Goal: Task Accomplishment & Management: Manage account settings

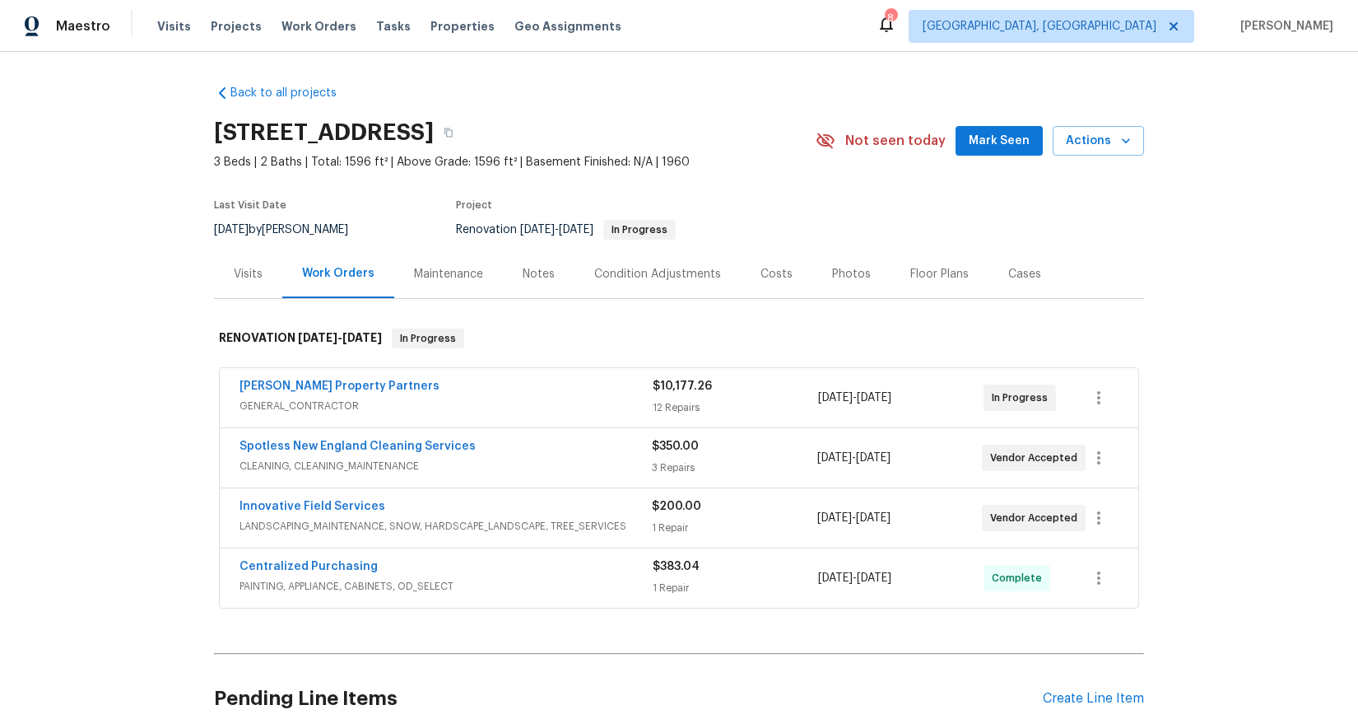
scroll to position [146, 0]
click at [503, 267] on div "Notes" at bounding box center [539, 273] width 72 height 49
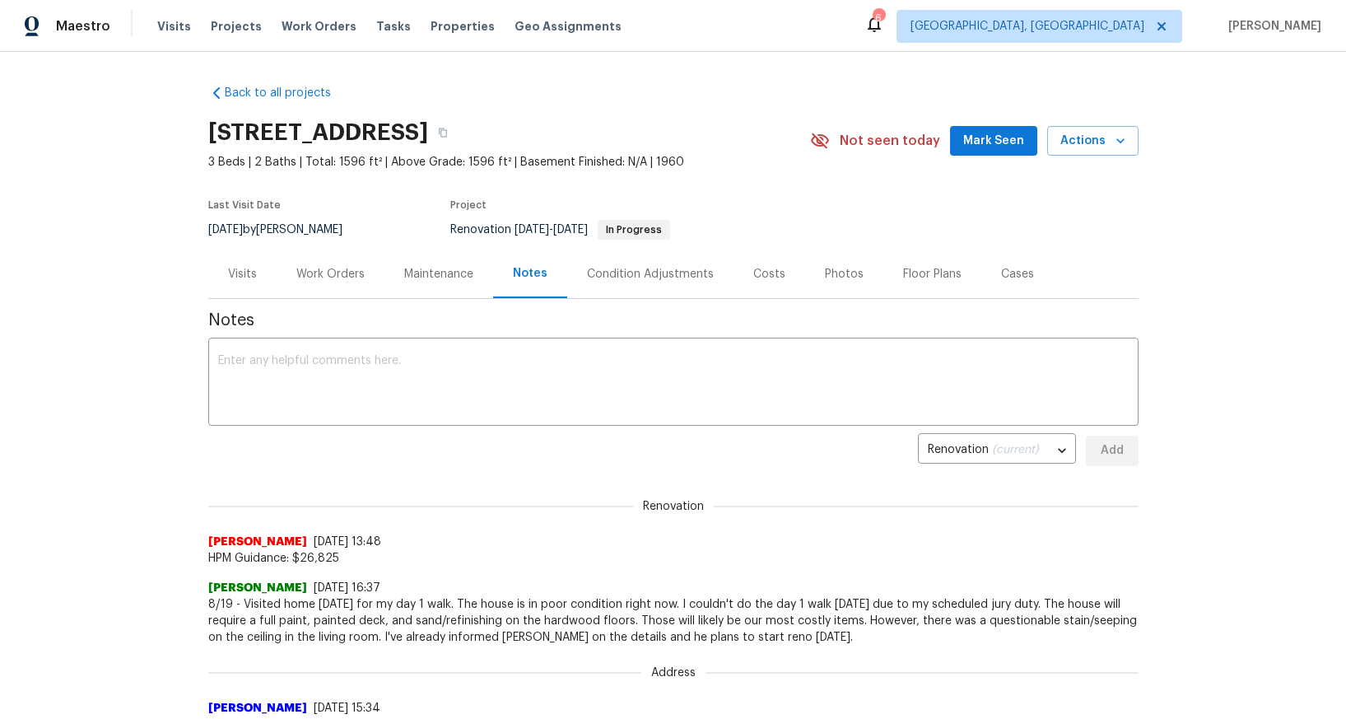
click at [333, 287] on div "Work Orders" at bounding box center [331, 273] width 108 height 49
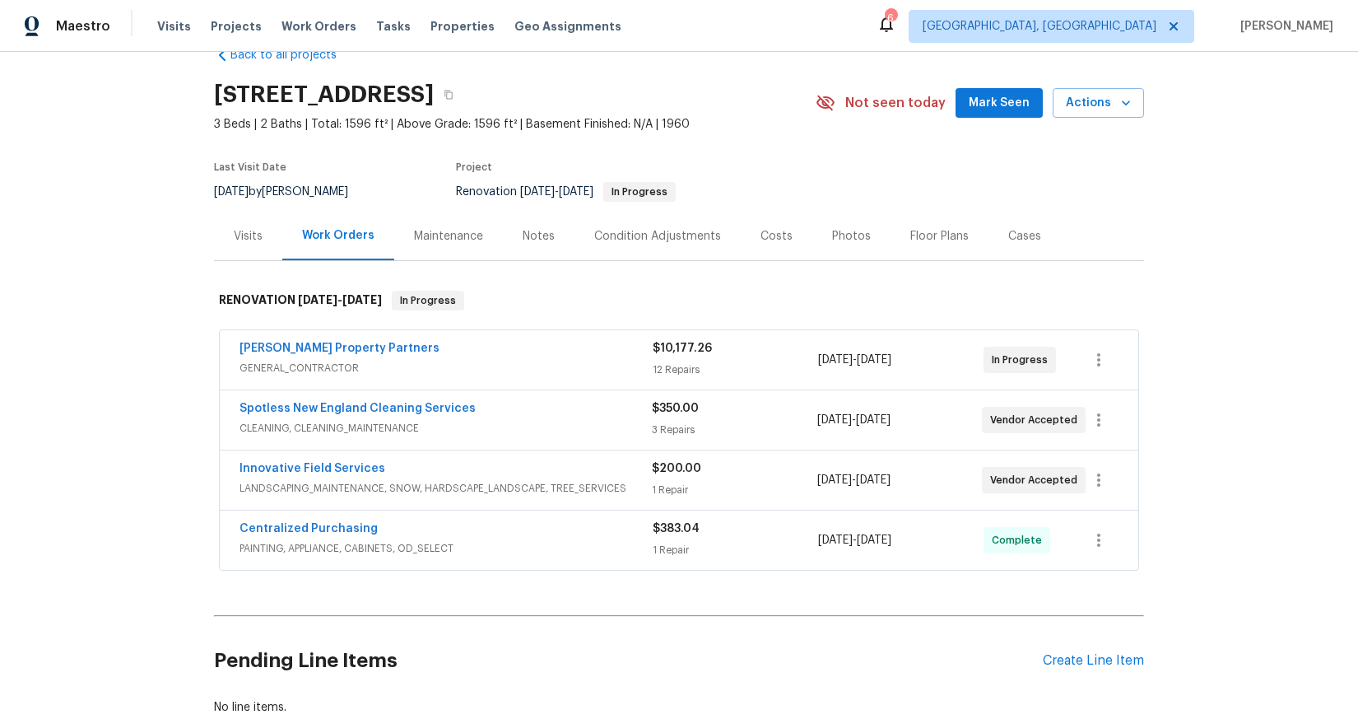
scroll to position [65, 0]
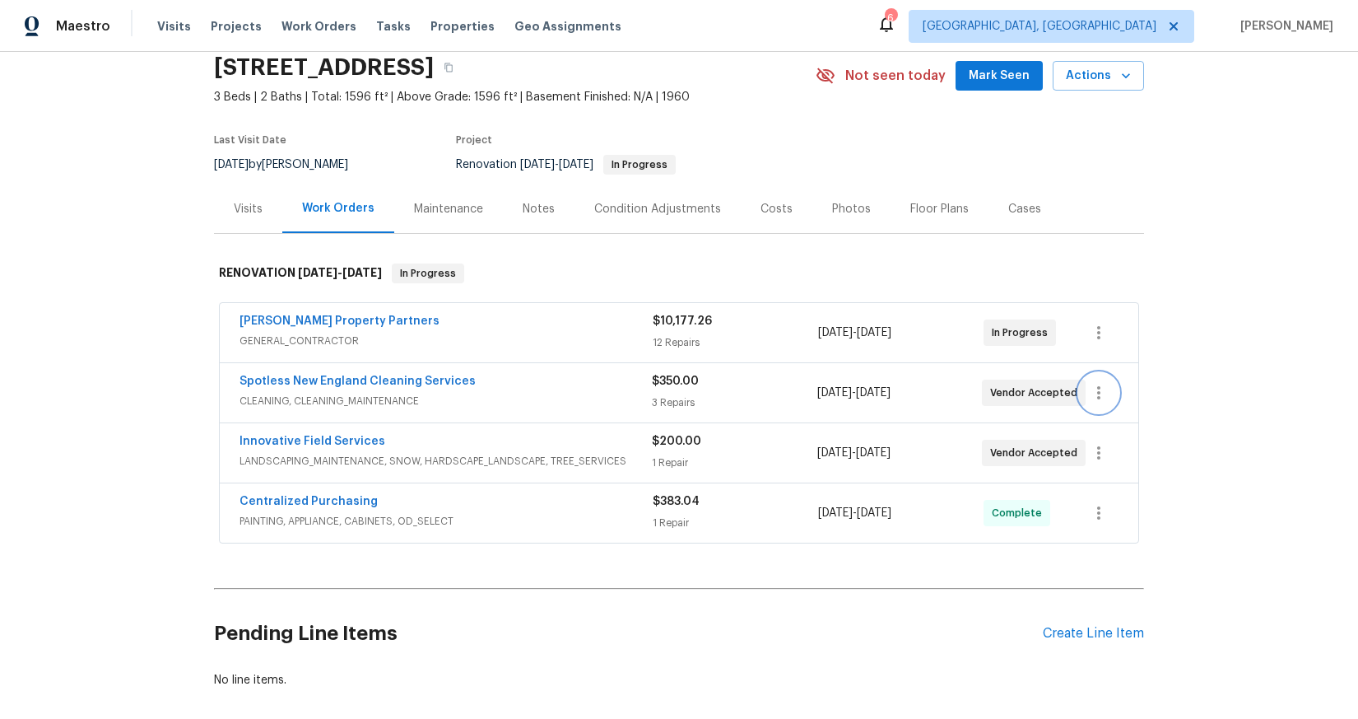
click at [1097, 392] on icon "button" at bounding box center [1098, 392] width 3 height 13
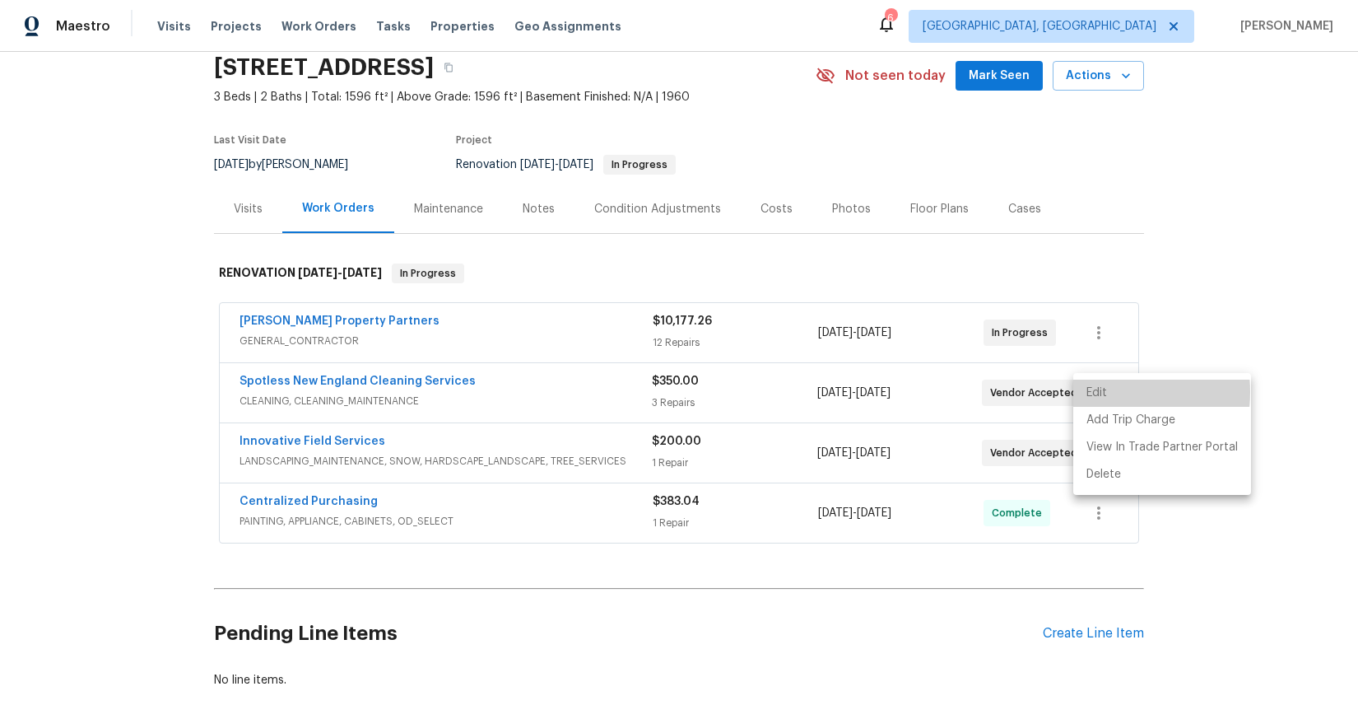
click at [1095, 393] on li "Edit" at bounding box center [1162, 392] width 178 height 27
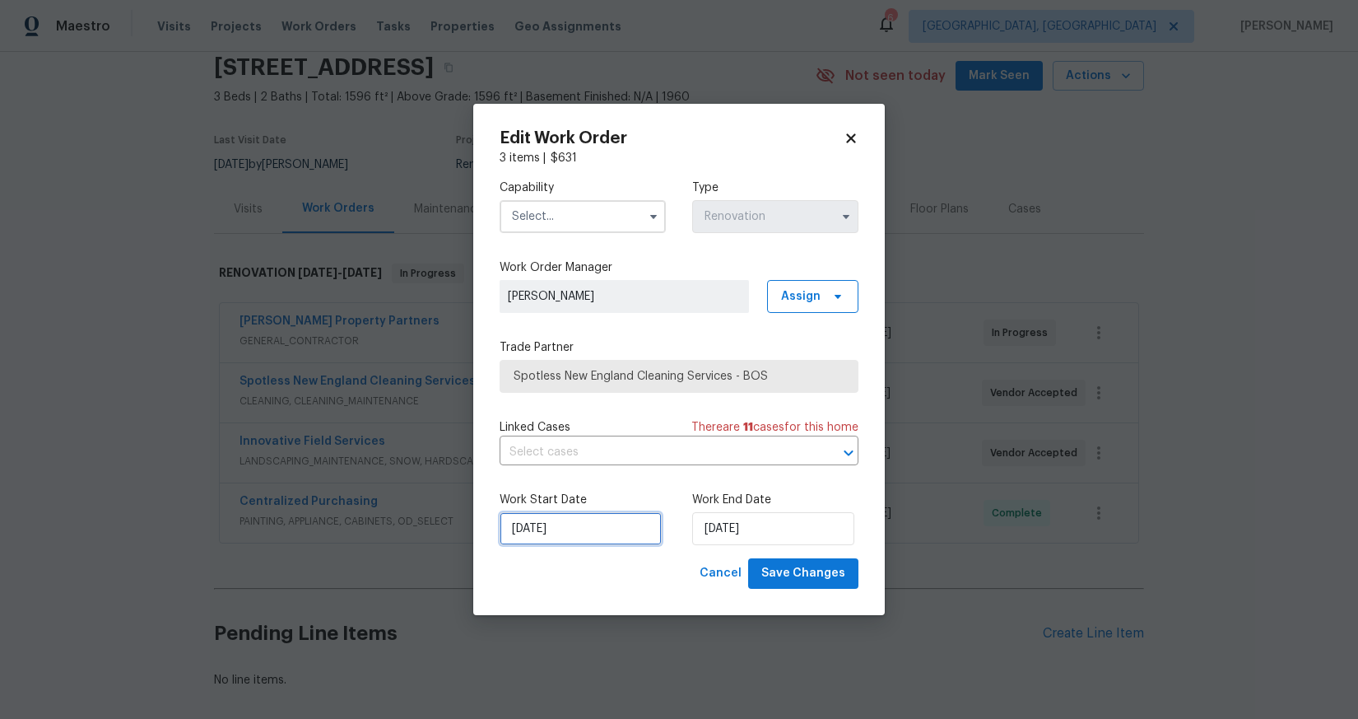
click at [563, 526] on input "[DATE]" at bounding box center [581, 528] width 162 height 33
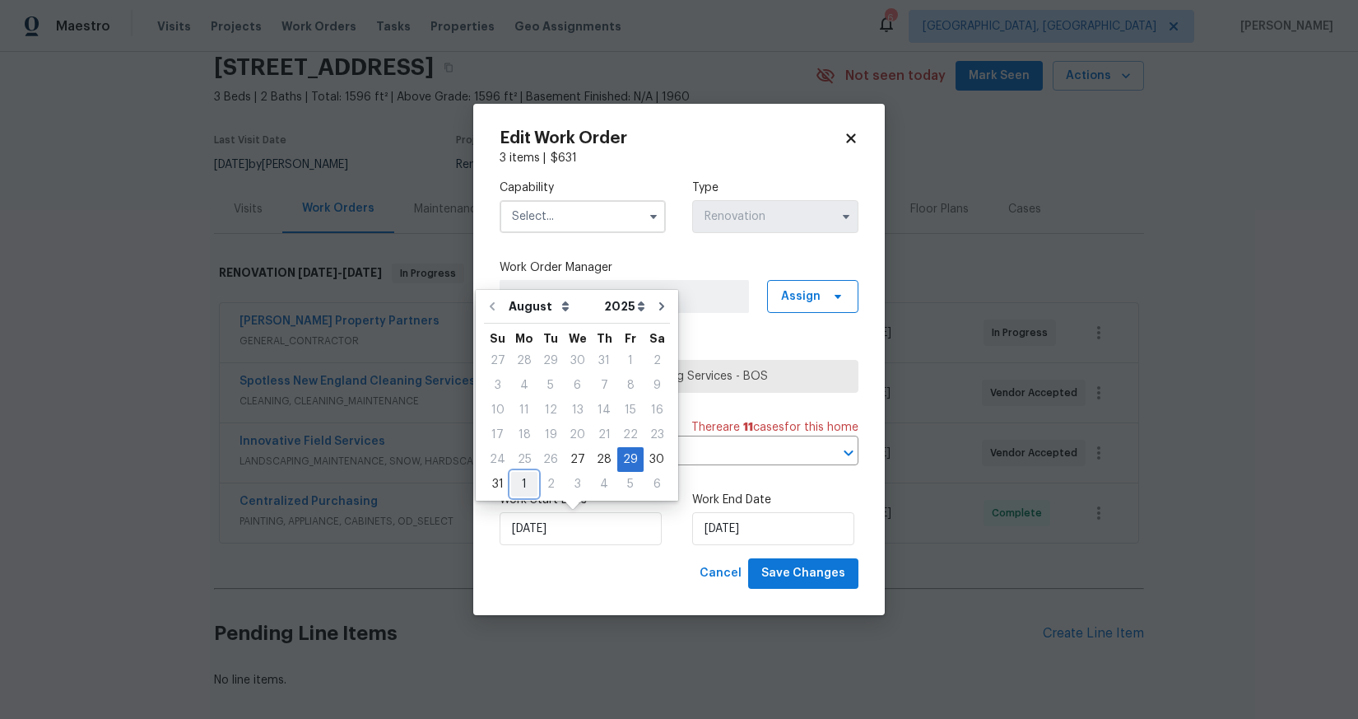
click at [527, 486] on div "1" at bounding box center [524, 483] width 26 height 23
type input "[DATE]"
select select "8"
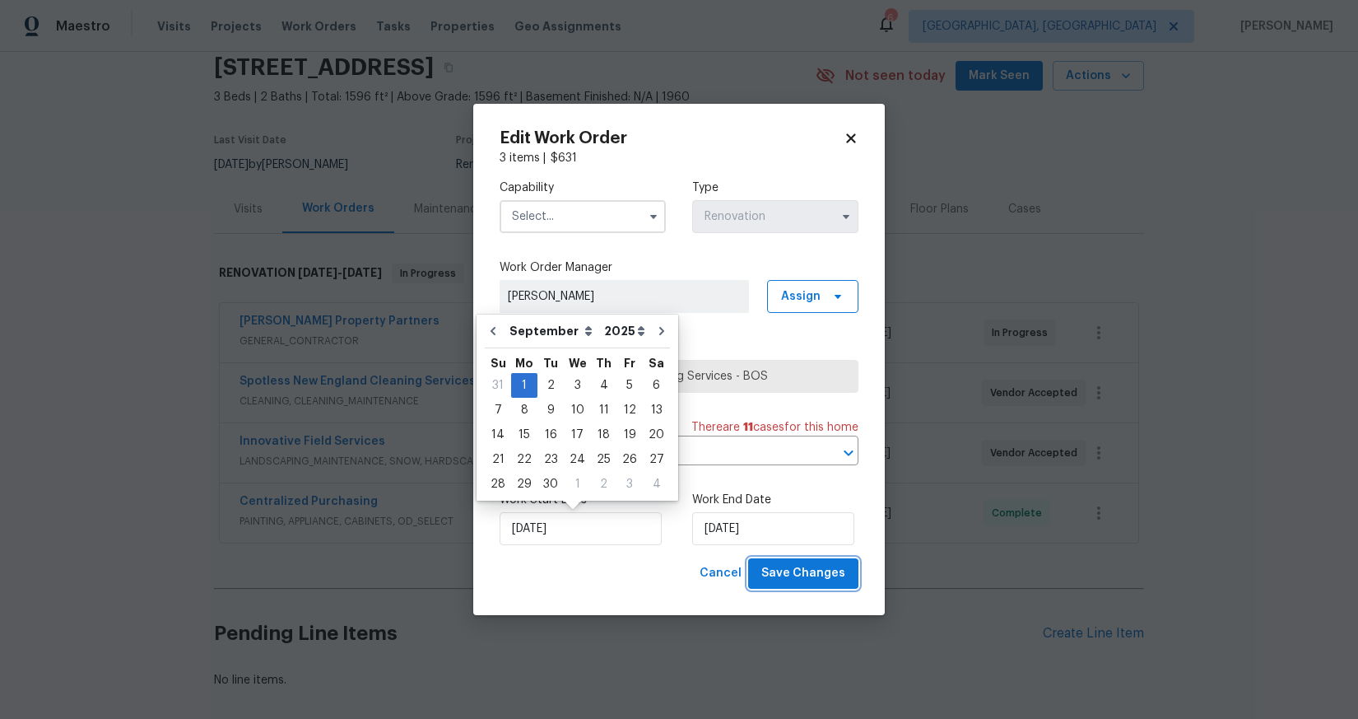
click at [779, 585] on button "Save Changes" at bounding box center [803, 573] width 110 height 30
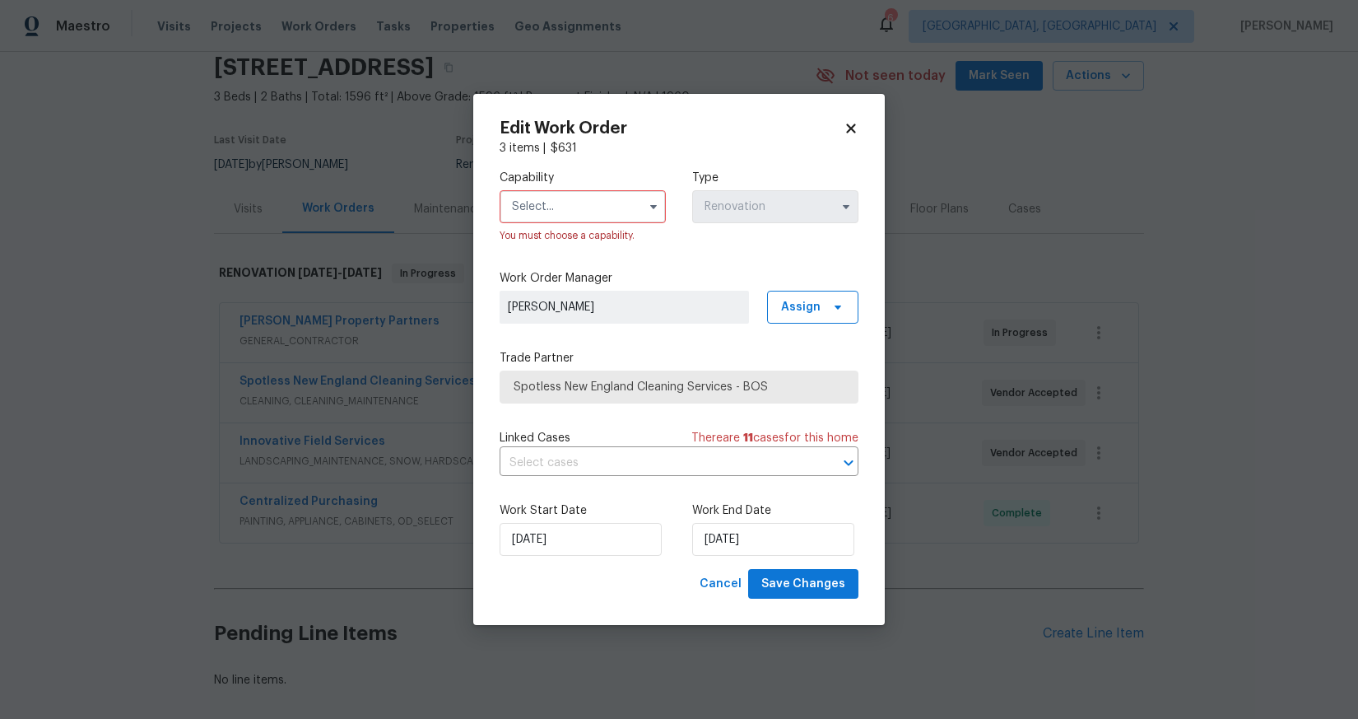
click at [527, 207] on input "text" at bounding box center [583, 206] width 166 height 33
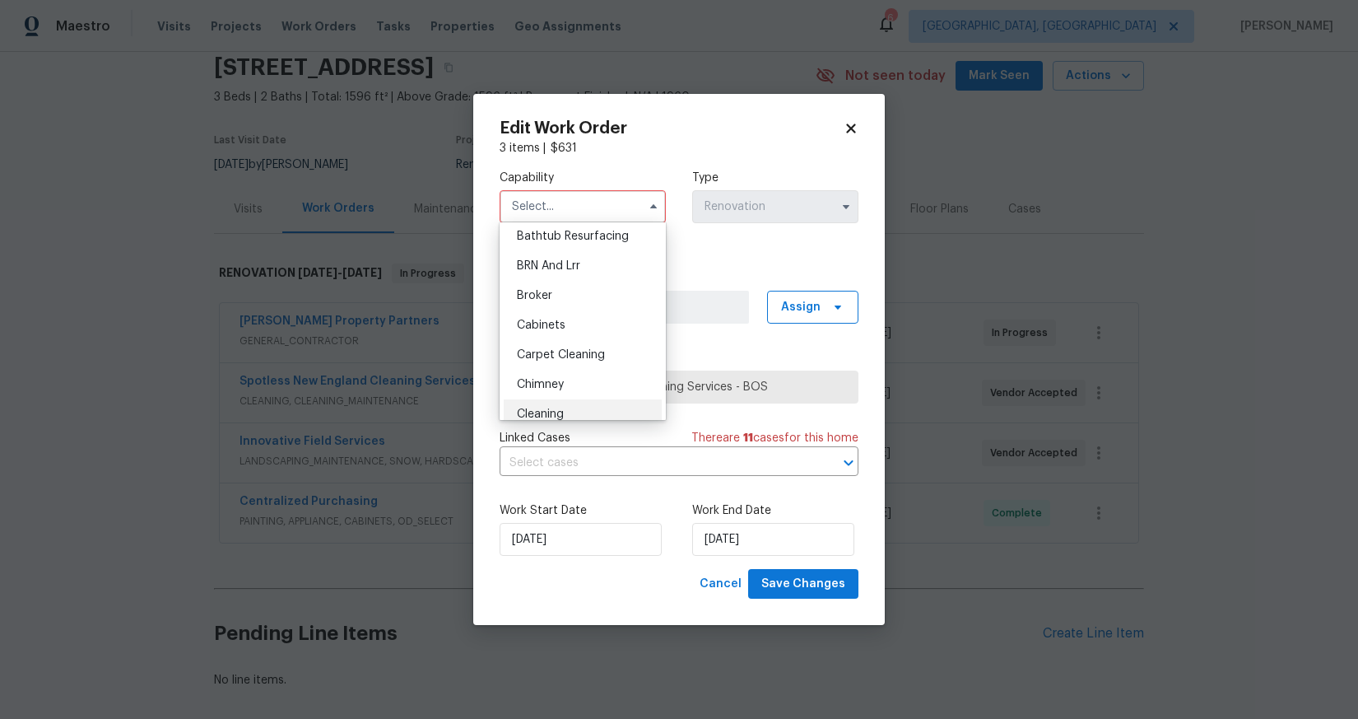
click at [573, 404] on div "Cleaning" at bounding box center [583, 414] width 158 height 30
type input "Cleaning"
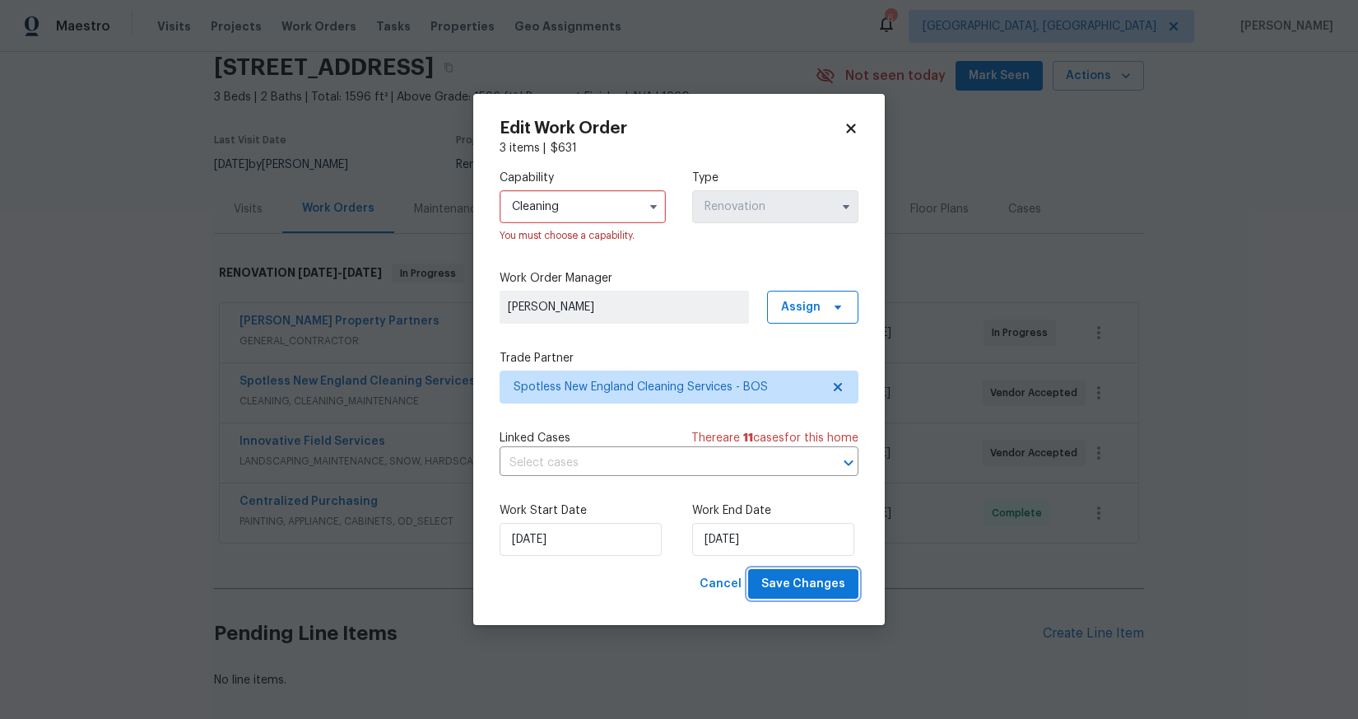
click at [819, 579] on span "Save Changes" at bounding box center [803, 584] width 84 height 21
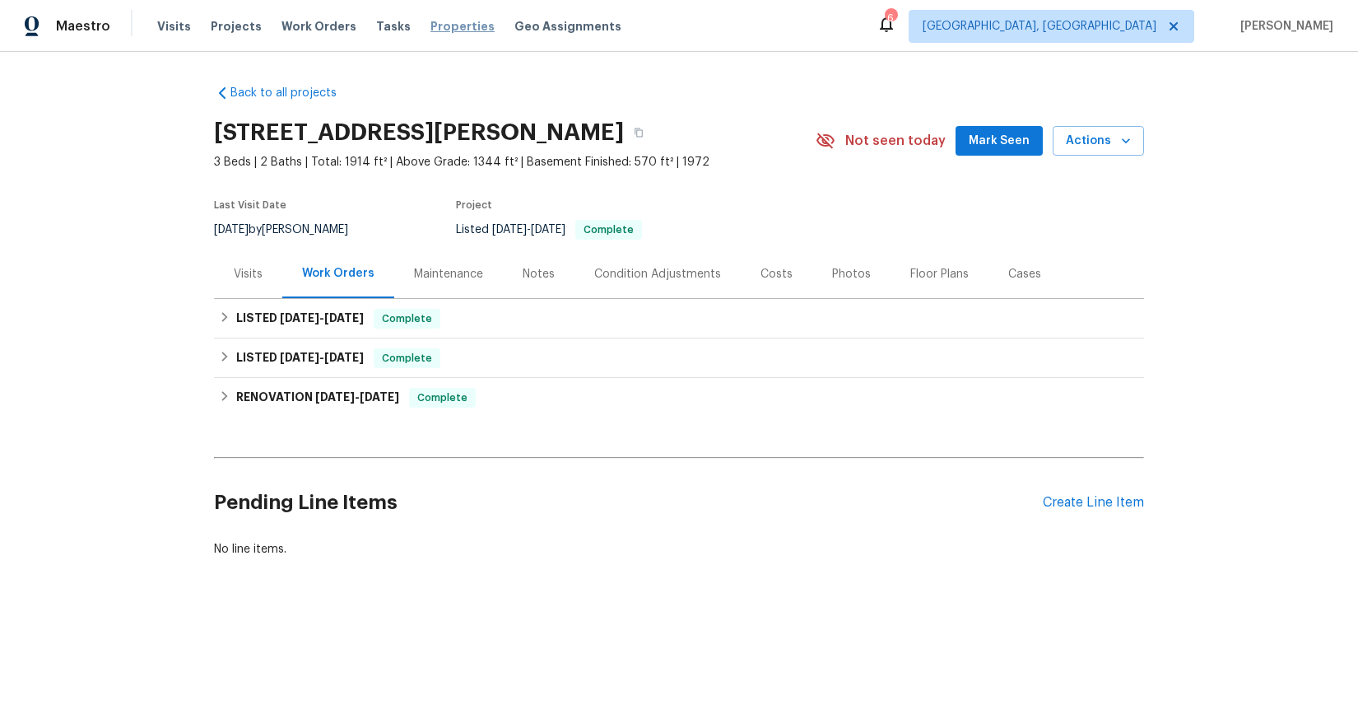
click at [440, 27] on span "Properties" at bounding box center [462, 26] width 64 height 16
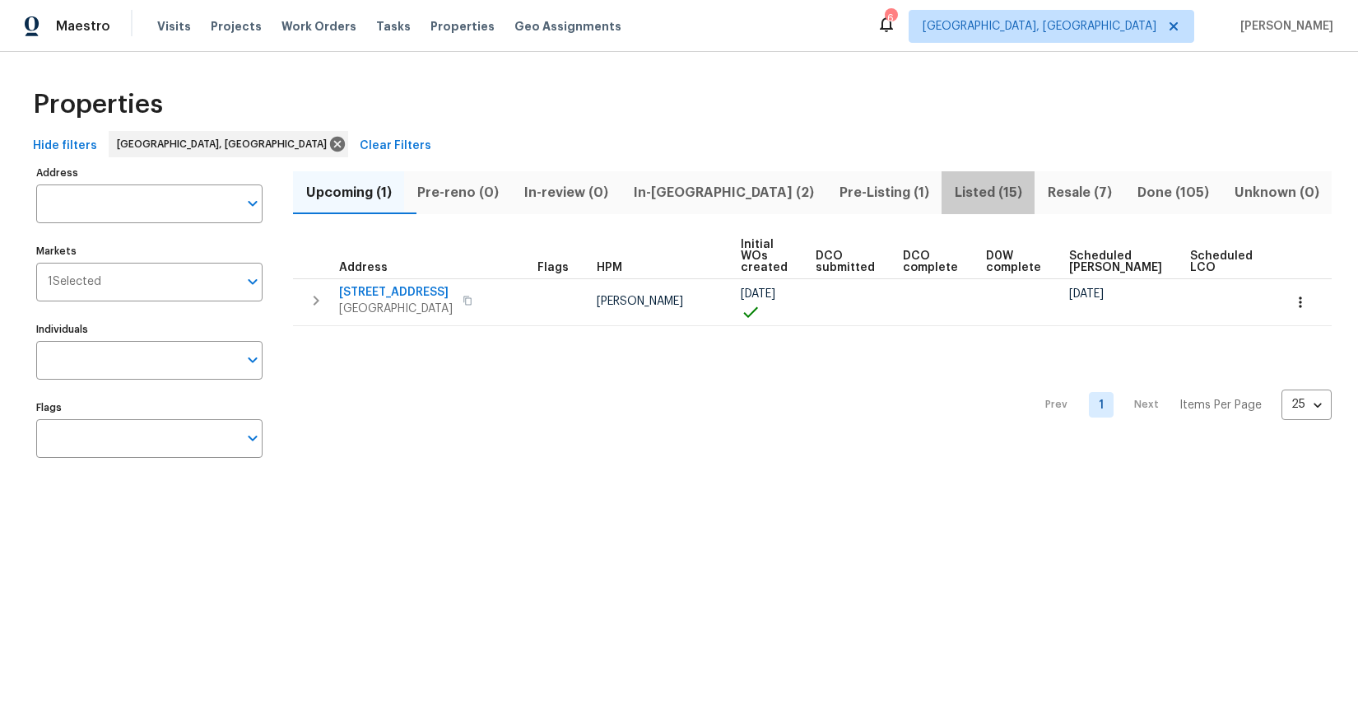
click at [956, 198] on span "Listed (15)" at bounding box center [987, 192] width 73 height 23
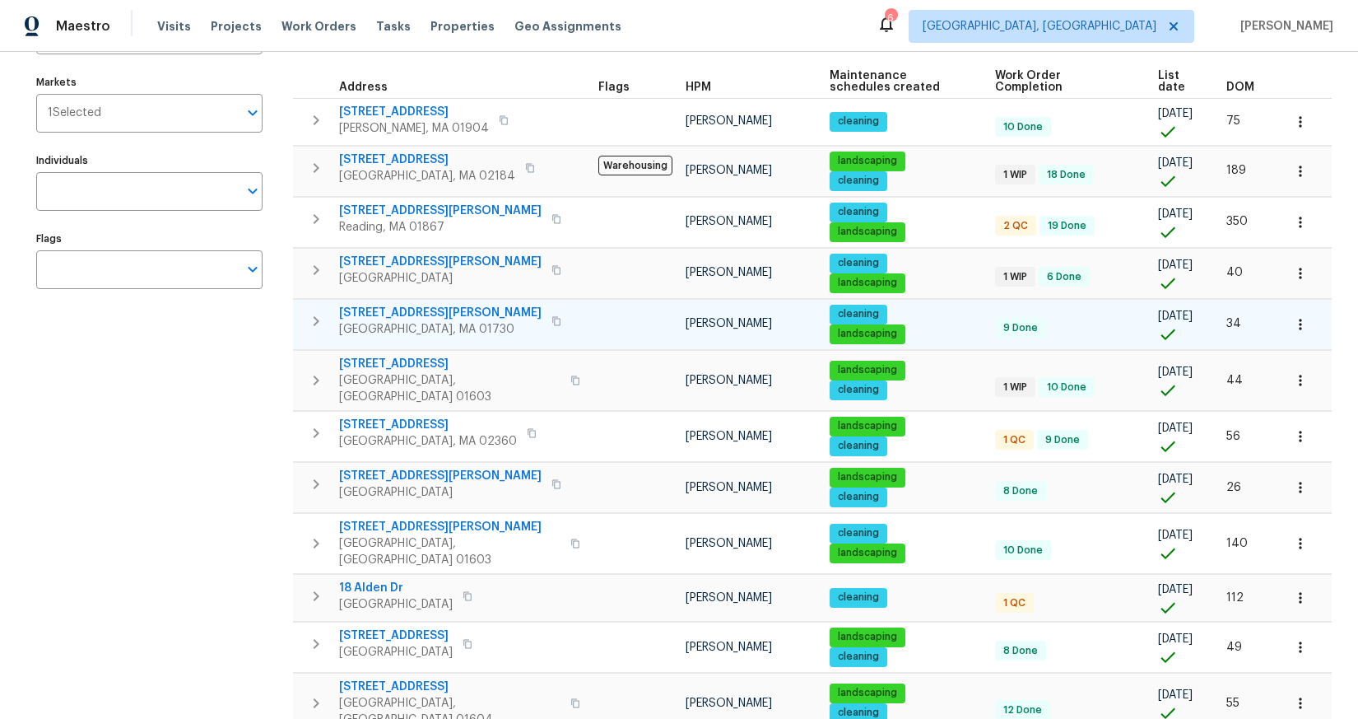
scroll to position [311, 0]
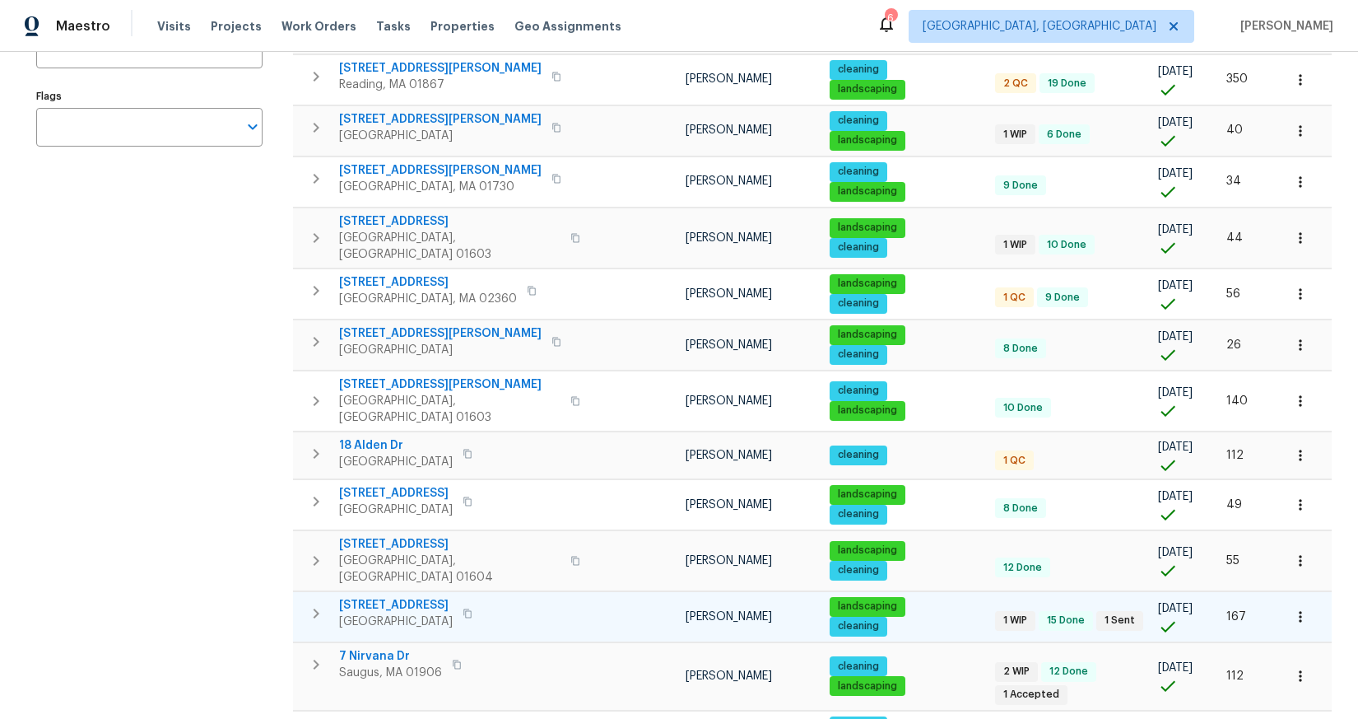
click at [371, 597] on span "293 Grafton St" at bounding box center [396, 605] width 114 height 16
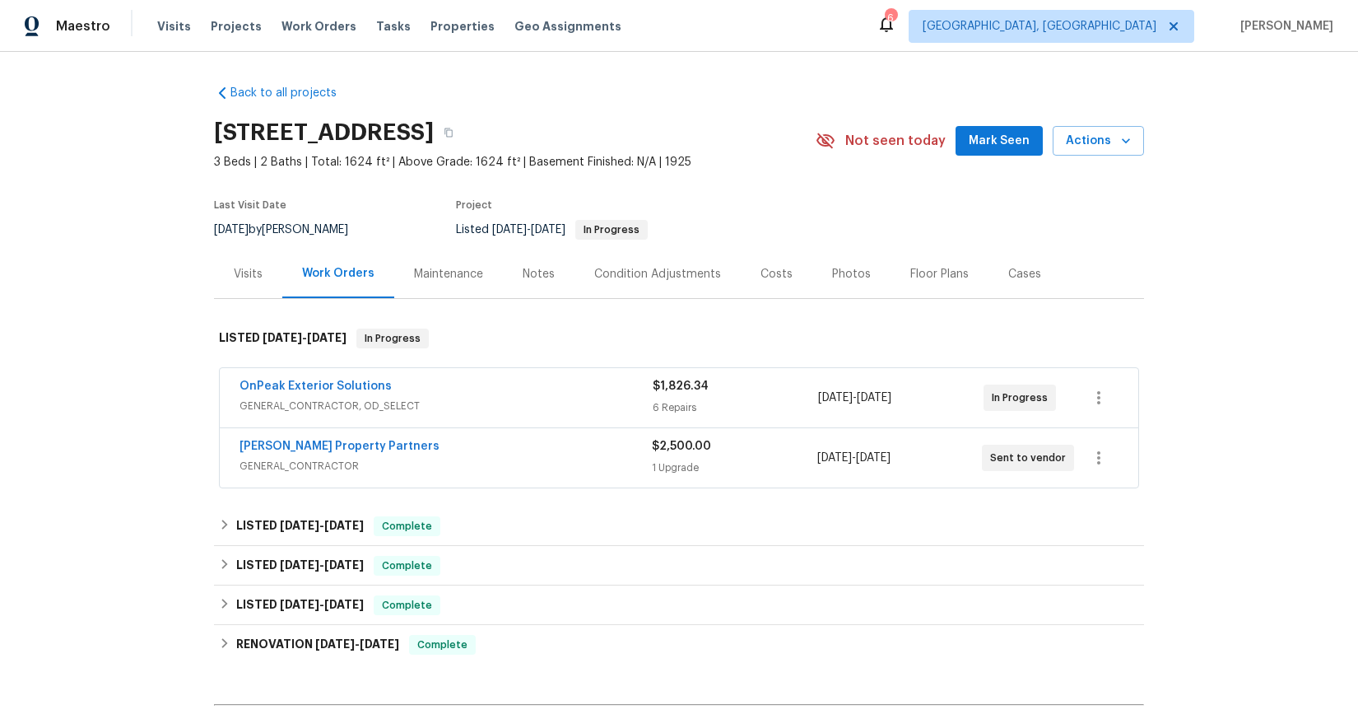
click at [537, 403] on span "GENERAL_CONTRACTOR, OD_SELECT" at bounding box center [446, 406] width 413 height 16
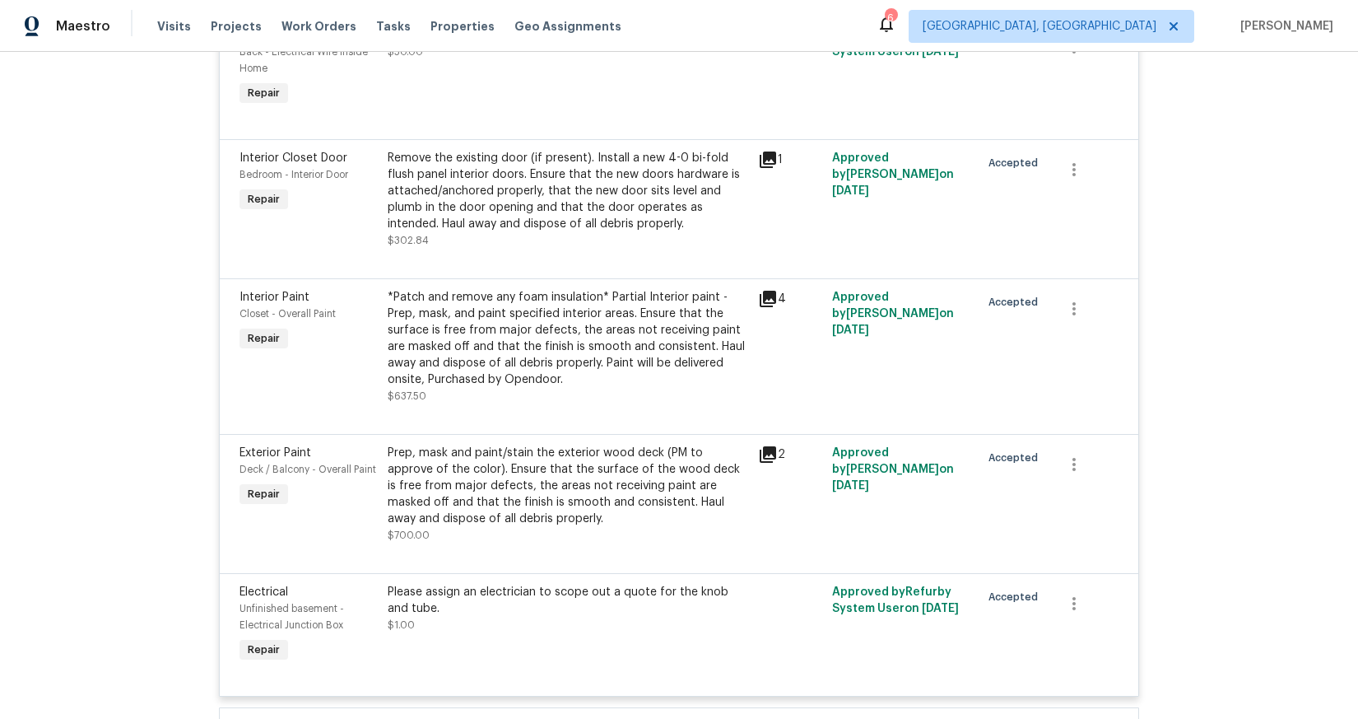
scroll to position [737, 0]
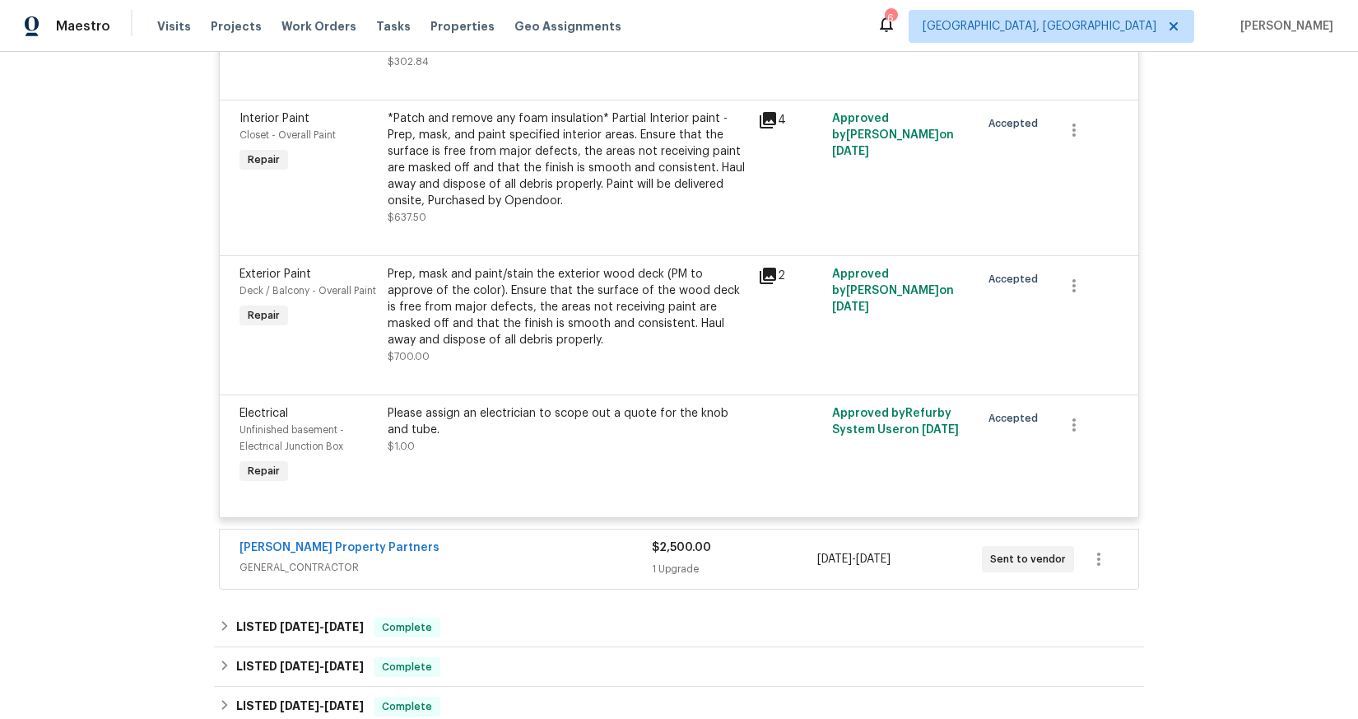
click at [544, 428] on div "Please assign an electrician to scope out a quote for the knob and tube." at bounding box center [568, 421] width 360 height 33
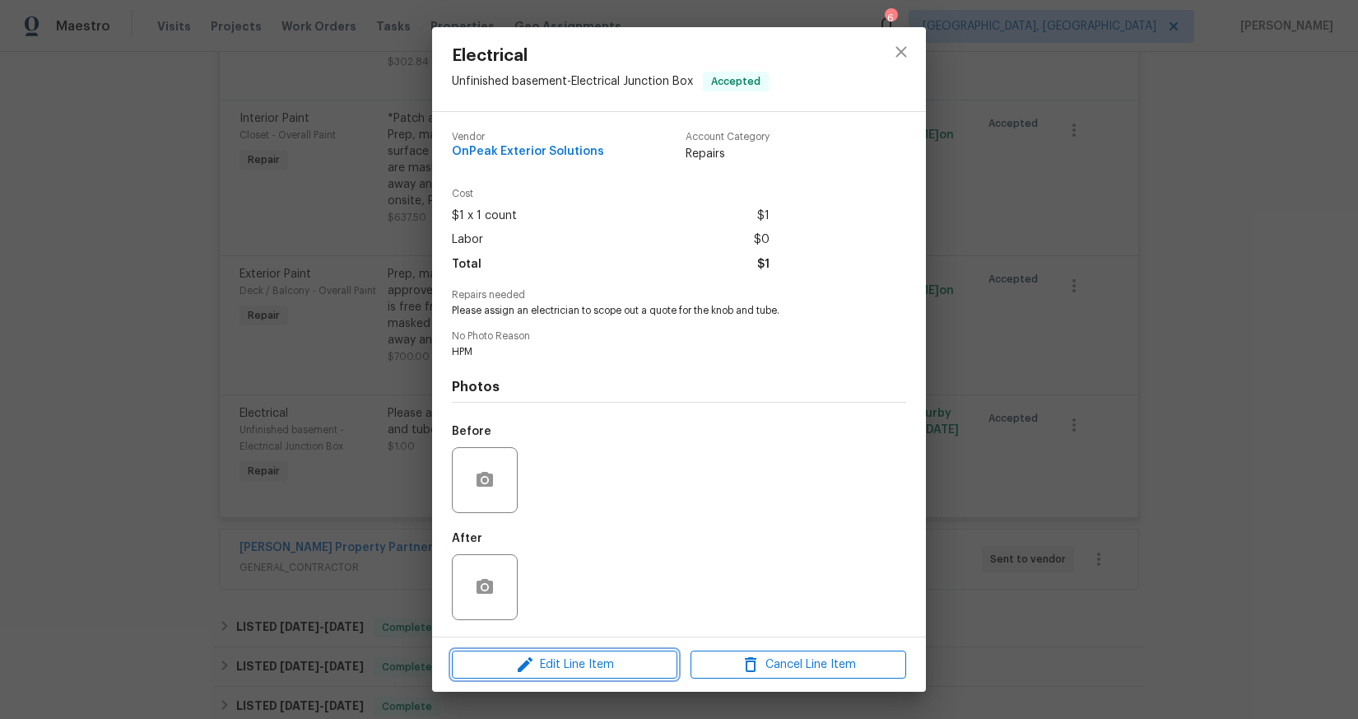
click at [606, 661] on span "Edit Line Item" at bounding box center [565, 664] width 216 height 21
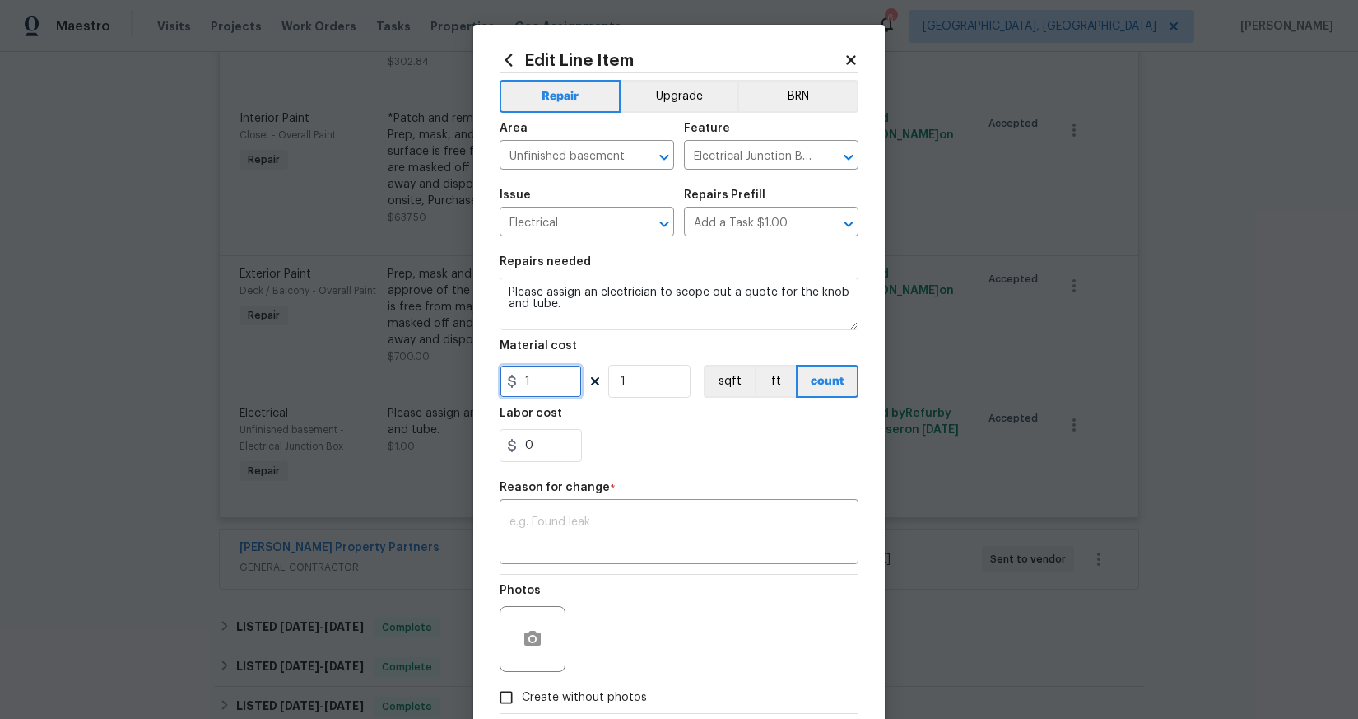
drag, startPoint x: 525, startPoint y: 384, endPoint x: 499, endPoint y: 380, distance: 26.5
click at [505, 381] on div "1" at bounding box center [541, 381] width 82 height 33
type input "300"
click at [761, 656] on div "Photos" at bounding box center [679, 627] width 359 height 107
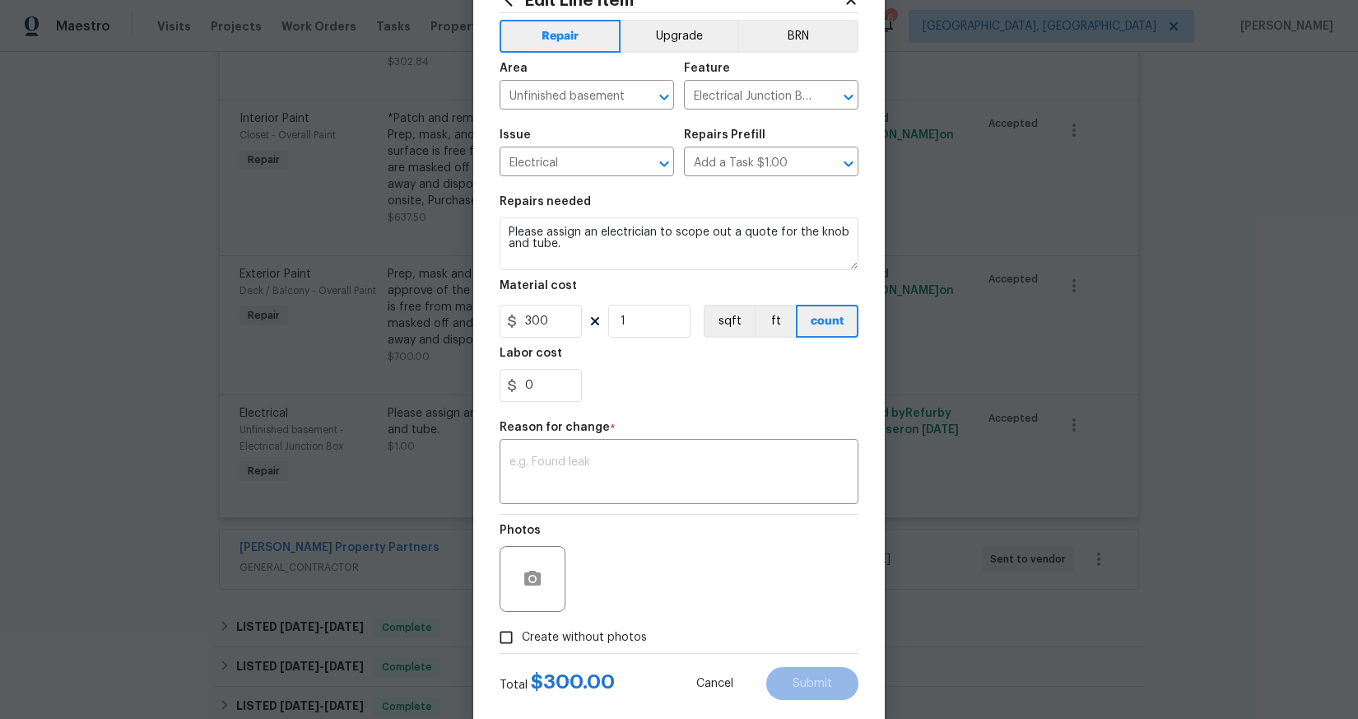
scroll to position [92, 0]
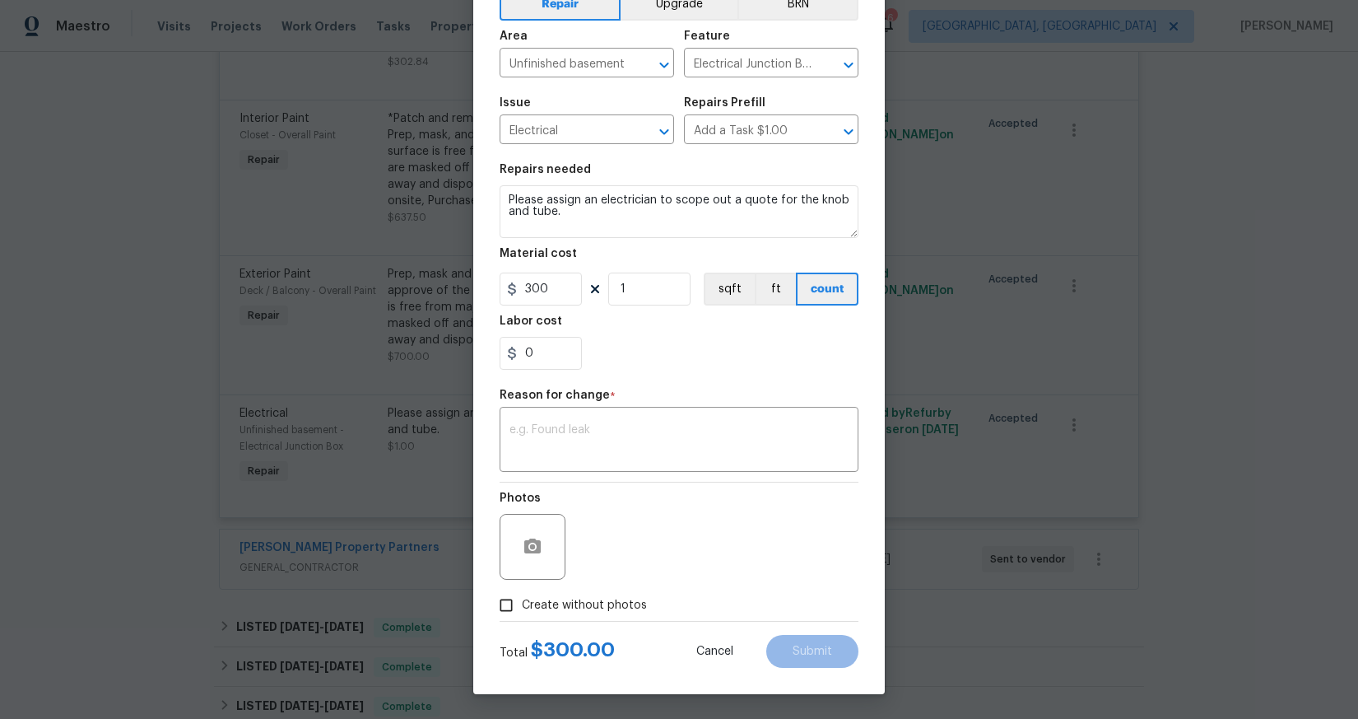
click at [627, 602] on span "Create without photos" at bounding box center [584, 605] width 125 height 17
click at [522, 602] on input "Create without photos" at bounding box center [506, 604] width 31 height 31
checkbox input "true"
click at [577, 440] on textarea at bounding box center [678, 441] width 339 height 35
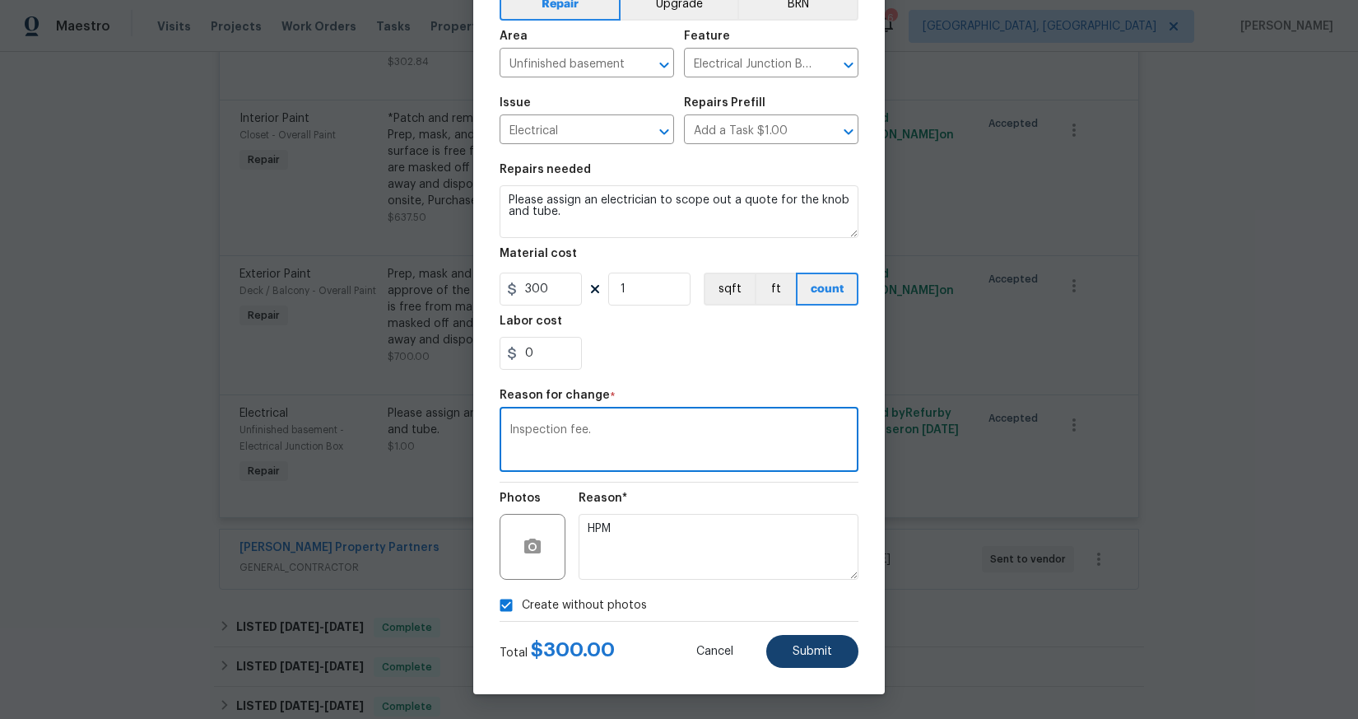
type textarea "Inspection fee."
click at [812, 658] on button "Submit" at bounding box center [812, 651] width 92 height 33
type input "1"
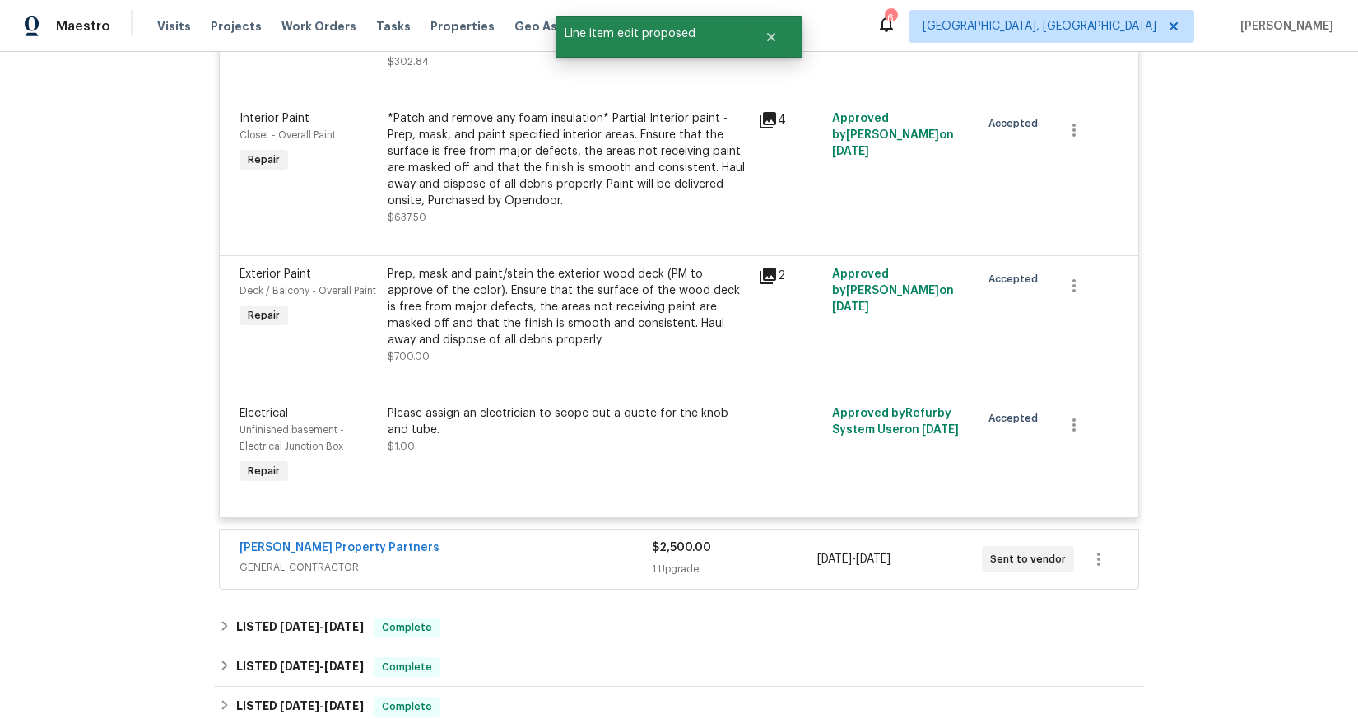
scroll to position [0, 0]
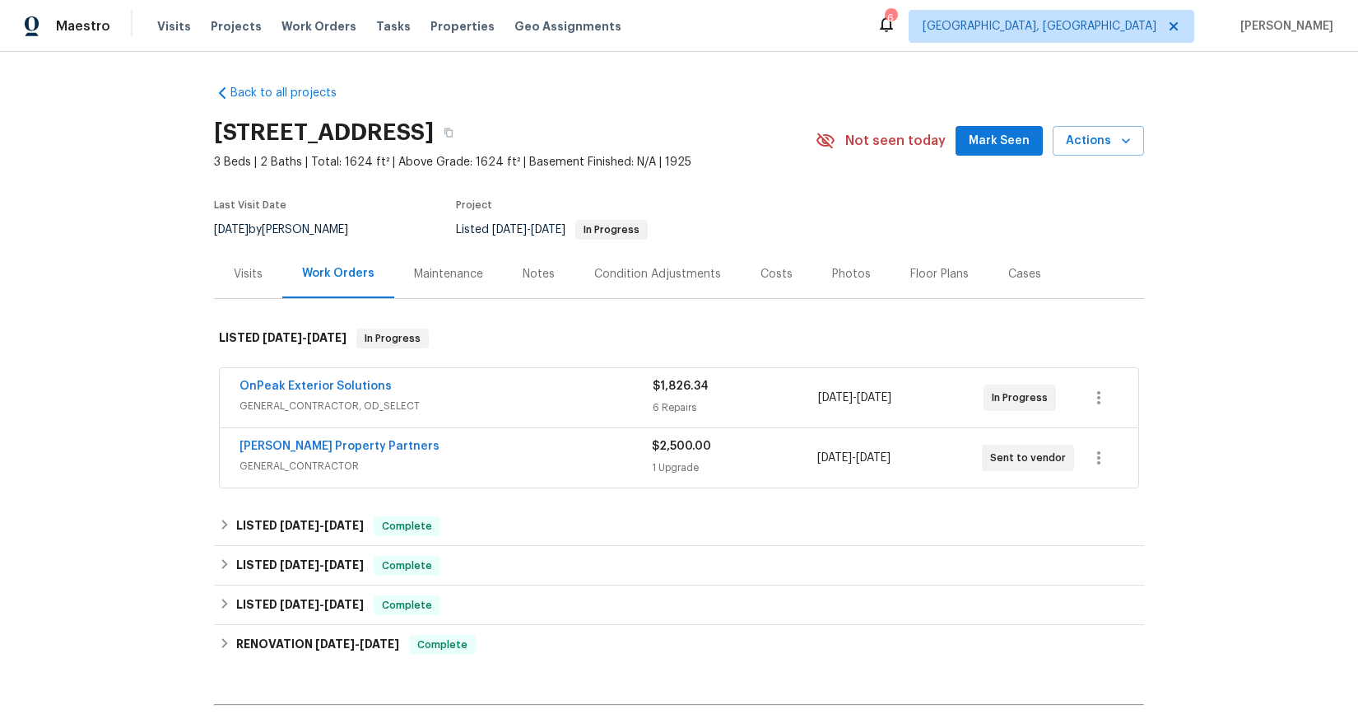
click at [776, 416] on div "$1,826.34 6 Repairs" at bounding box center [735, 398] width 165 height 40
